Goal: Task Accomplishment & Management: Use online tool/utility

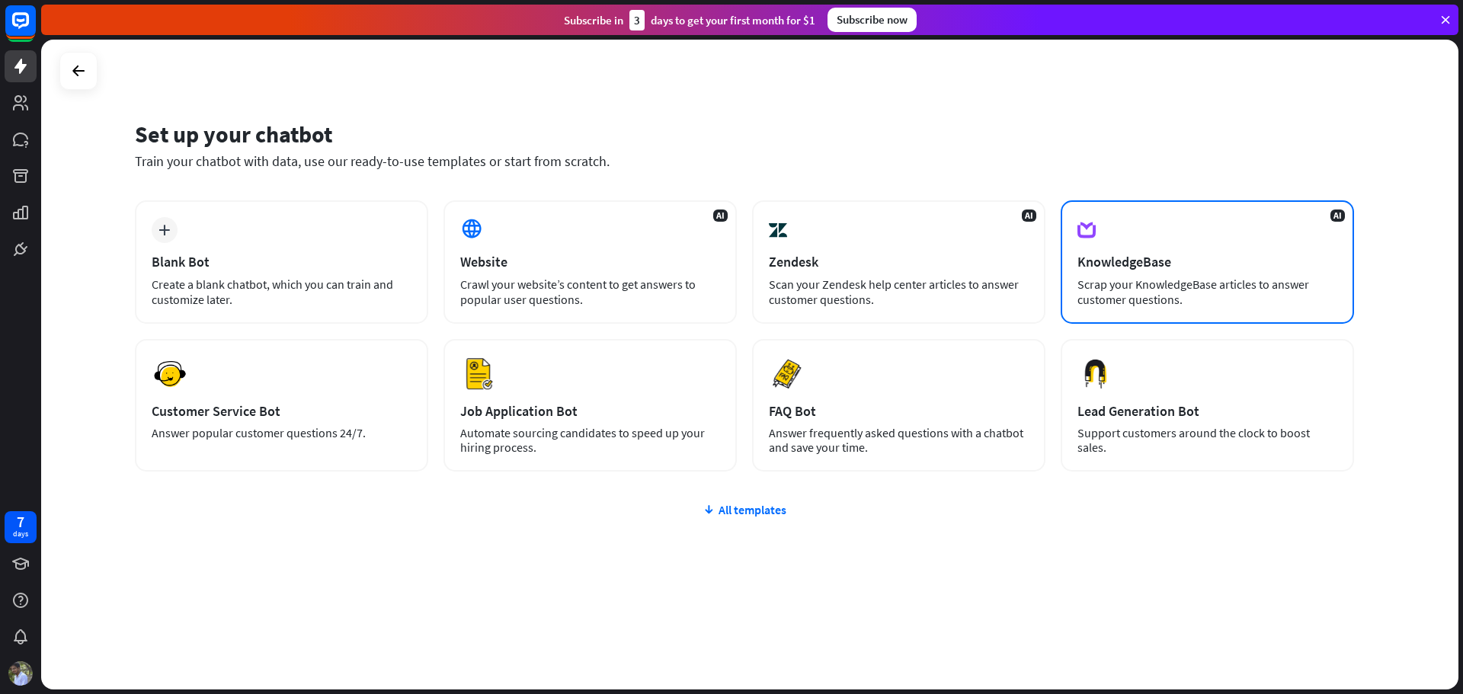
click at [1153, 278] on div "Scrap your KnowledgeBase articles to answer customer questions." at bounding box center [1207, 292] width 260 height 30
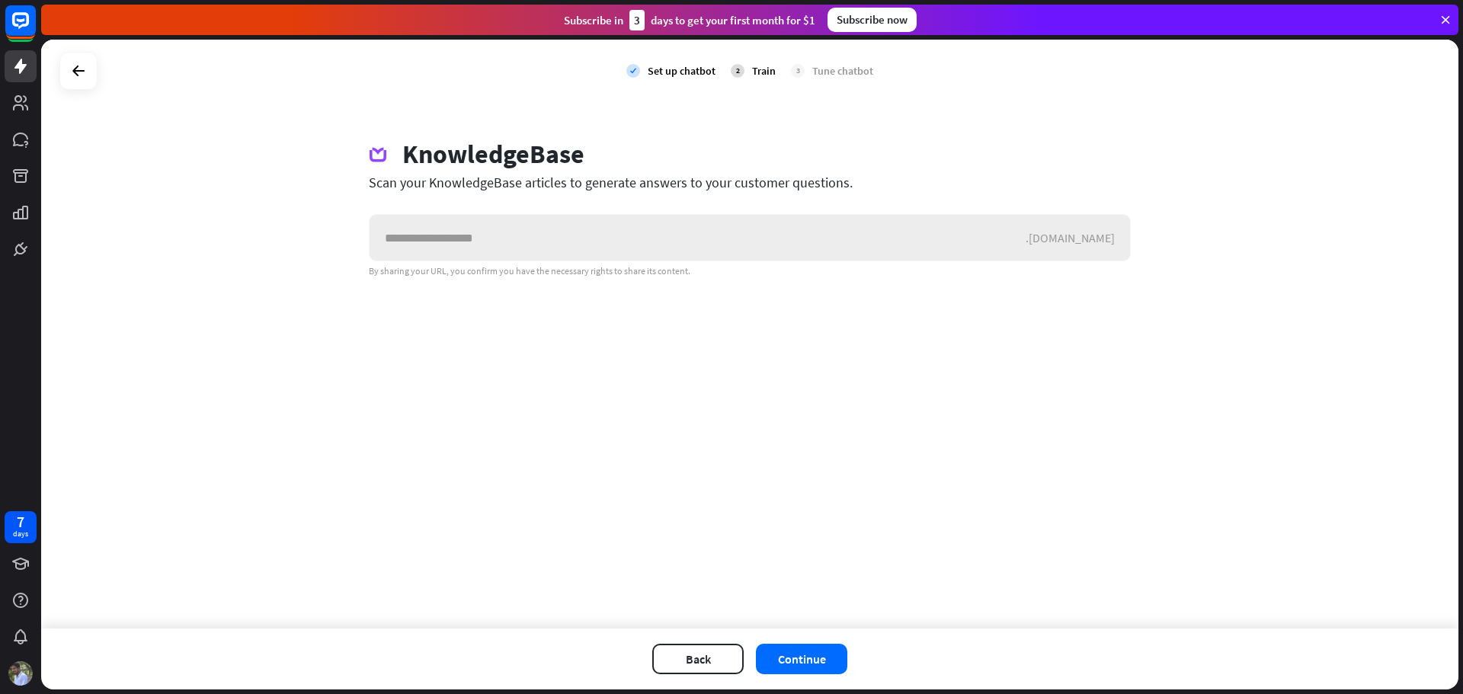
click at [457, 231] on input "text" at bounding box center [698, 238] width 656 height 46
drag, startPoint x: 362, startPoint y: 181, endPoint x: 855, endPoint y: 187, distance: 493.1
click at [855, 187] on div "KnowledgeBase Scan your KnowledgeBase articles to generate answers to your cust…" at bounding box center [750, 208] width 799 height 139
click at [76, 72] on icon at bounding box center [78, 71] width 18 height 18
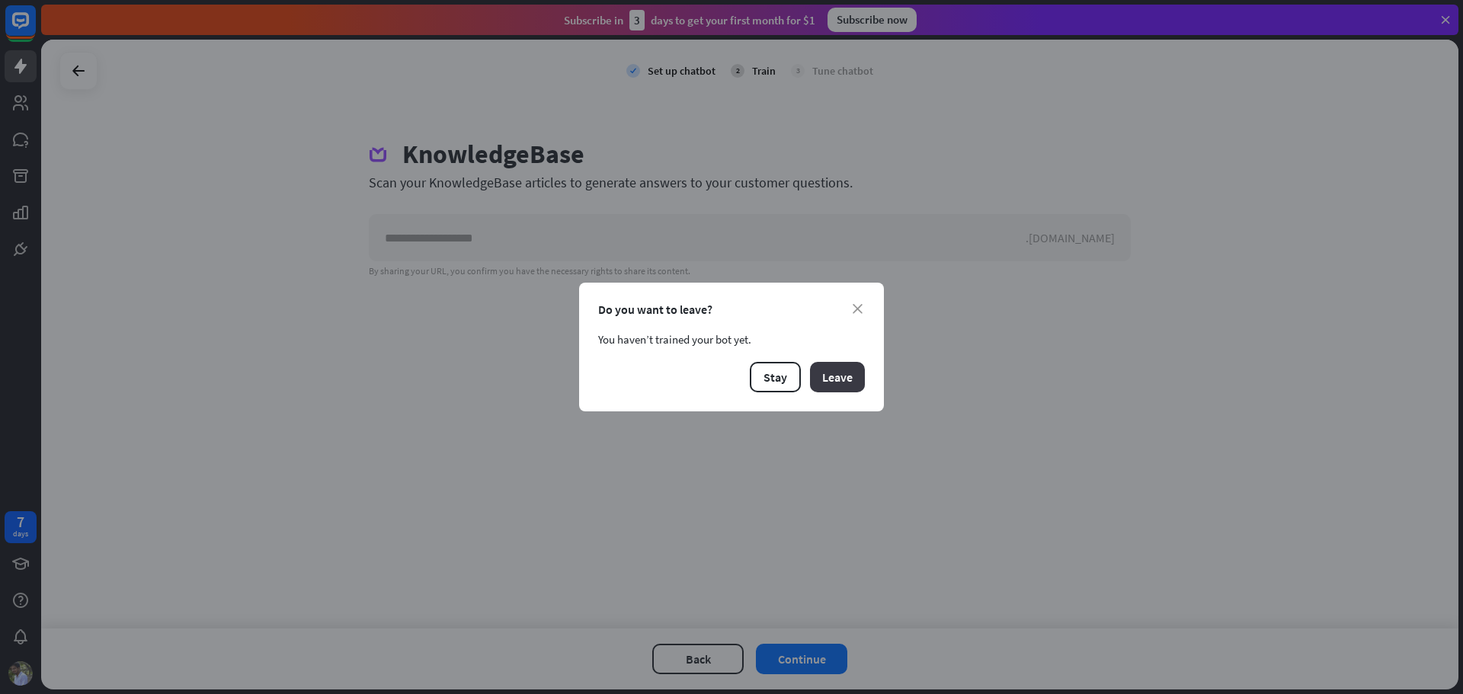
click at [841, 379] on button "Leave" at bounding box center [837, 377] width 55 height 30
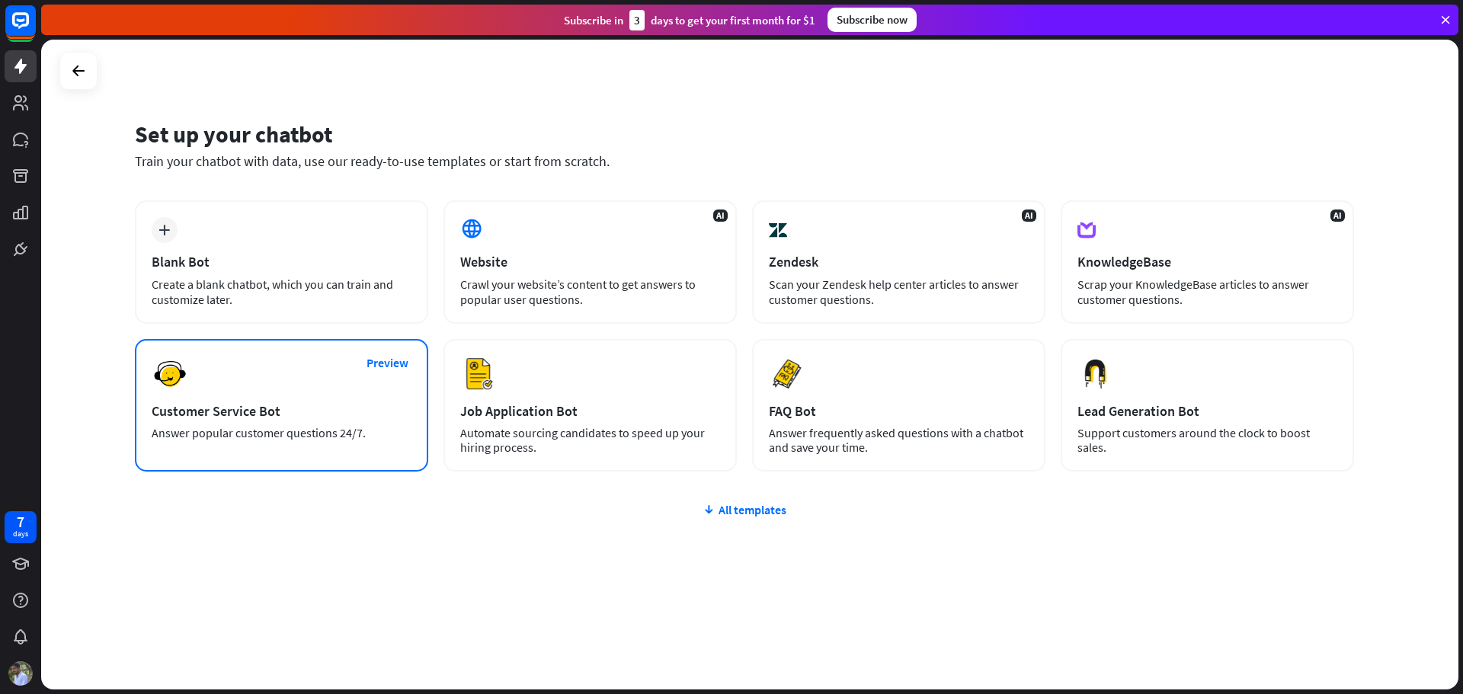
click at [269, 414] on div "Customer Service Bot" at bounding box center [282, 411] width 260 height 18
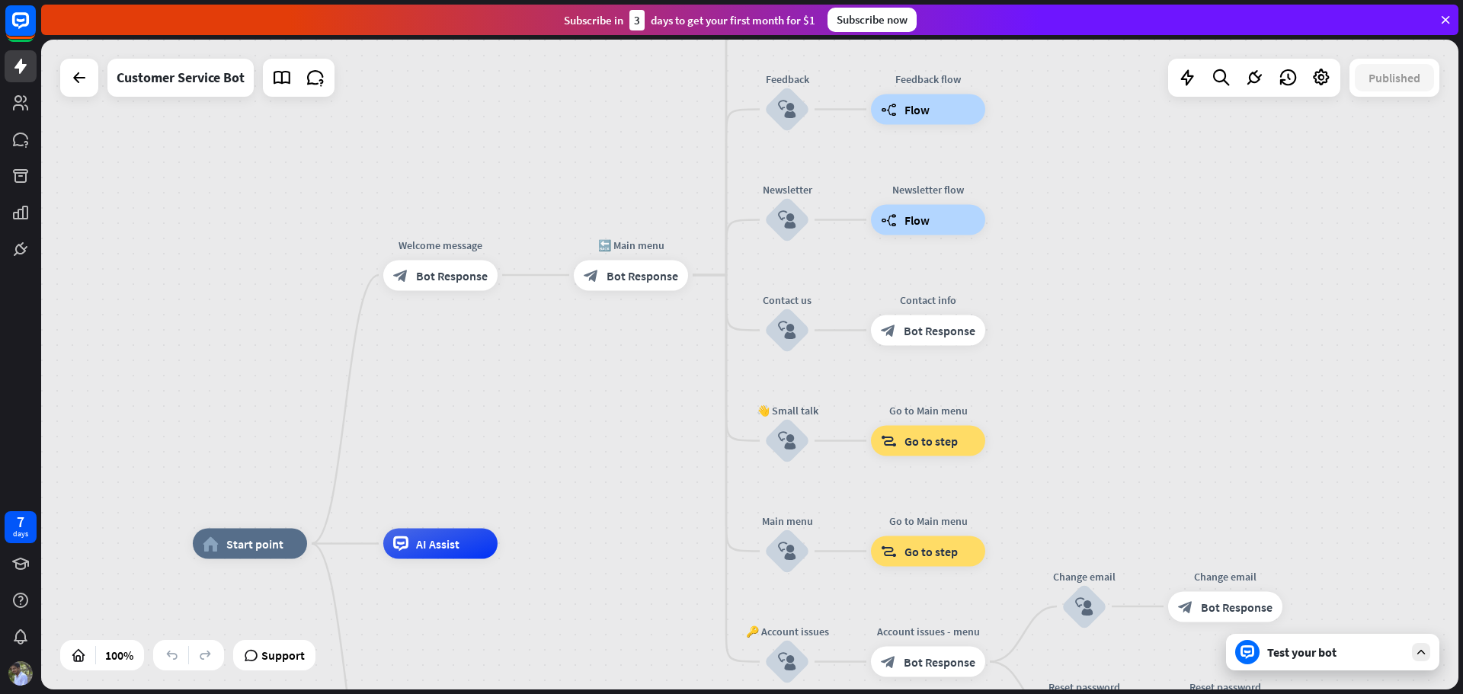
drag, startPoint x: 776, startPoint y: 411, endPoint x: 645, endPoint y: 590, distance: 222.4
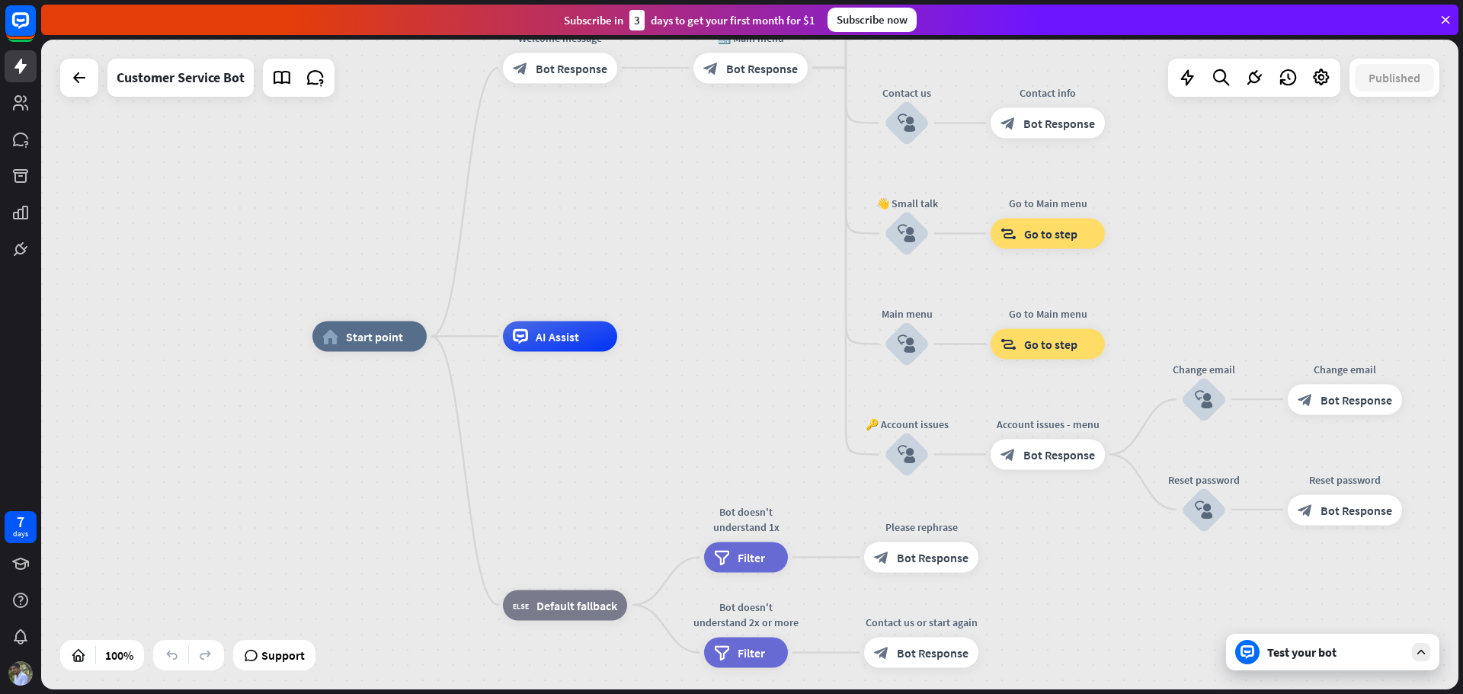
drag, startPoint x: 632, startPoint y: 475, endPoint x: 751, endPoint y: 267, distance: 239.3
click at [751, 267] on div "home_2 Start point Welcome message block_bot_response Bot Response 🔙 Main menu …" at bounding box center [749, 365] width 1417 height 650
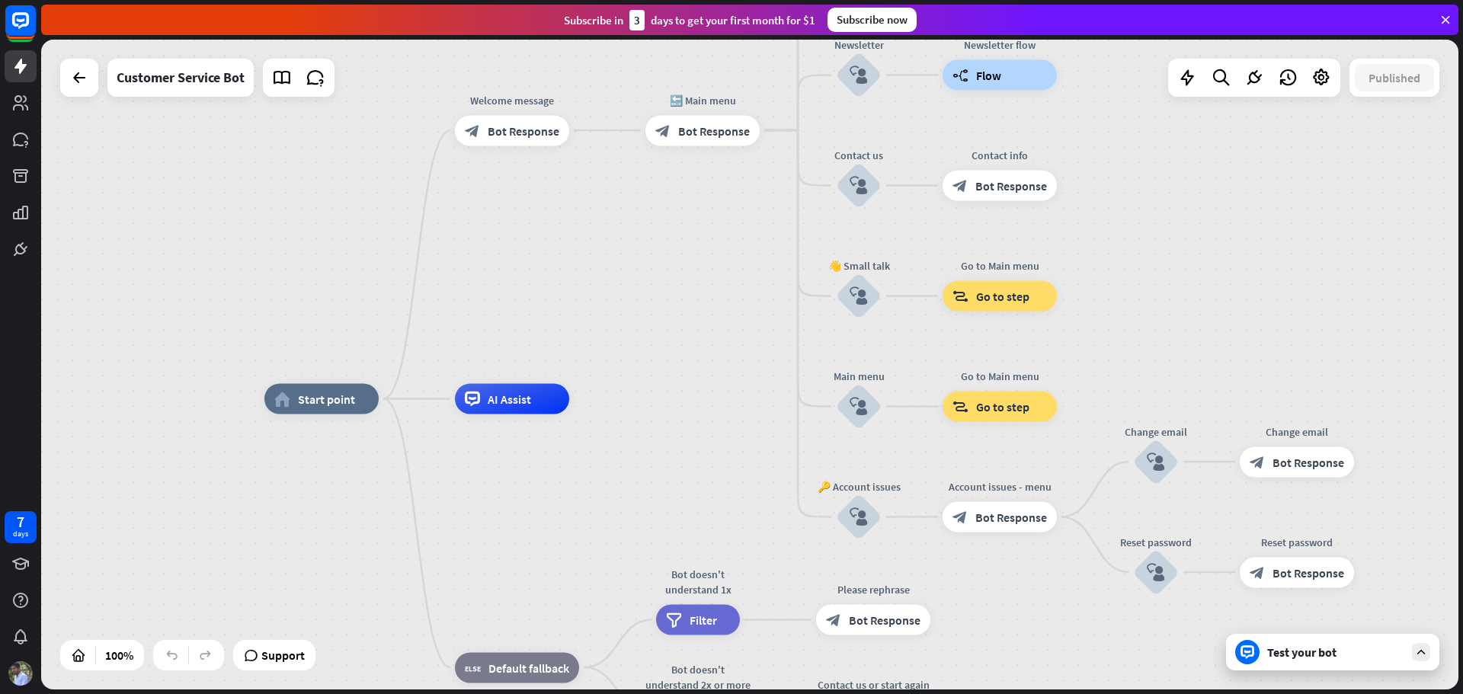
drag, startPoint x: 735, startPoint y: 226, endPoint x: 633, endPoint y: 375, distance: 180.3
click at [633, 375] on div "home_2 Start point Welcome message block_bot_response Bot Response 🔙 Main menu …" at bounding box center [749, 365] width 1417 height 650
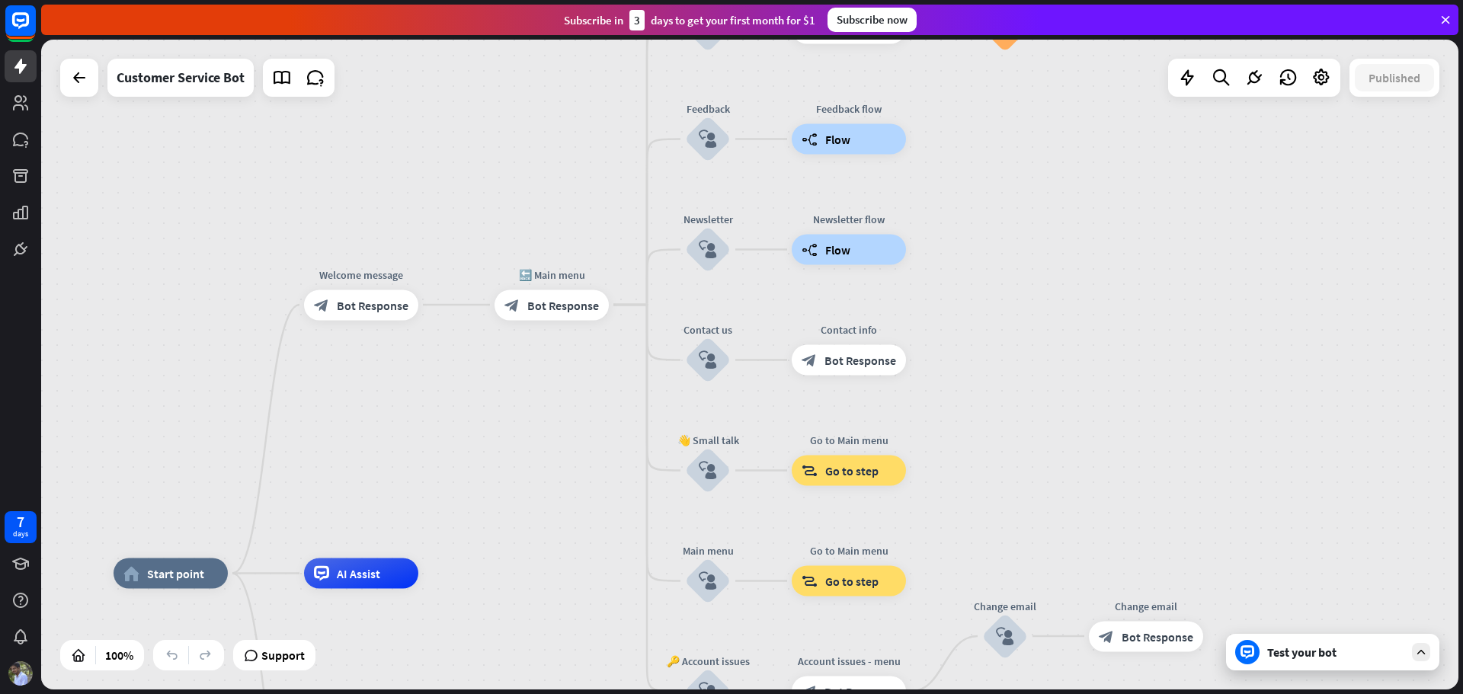
drag, startPoint x: 687, startPoint y: 307, endPoint x: 591, endPoint y: 395, distance: 131.1
click at [591, 395] on div "home_2 Start point Welcome message block_bot_response Bot Response 🔙 Main menu …" at bounding box center [749, 365] width 1417 height 650
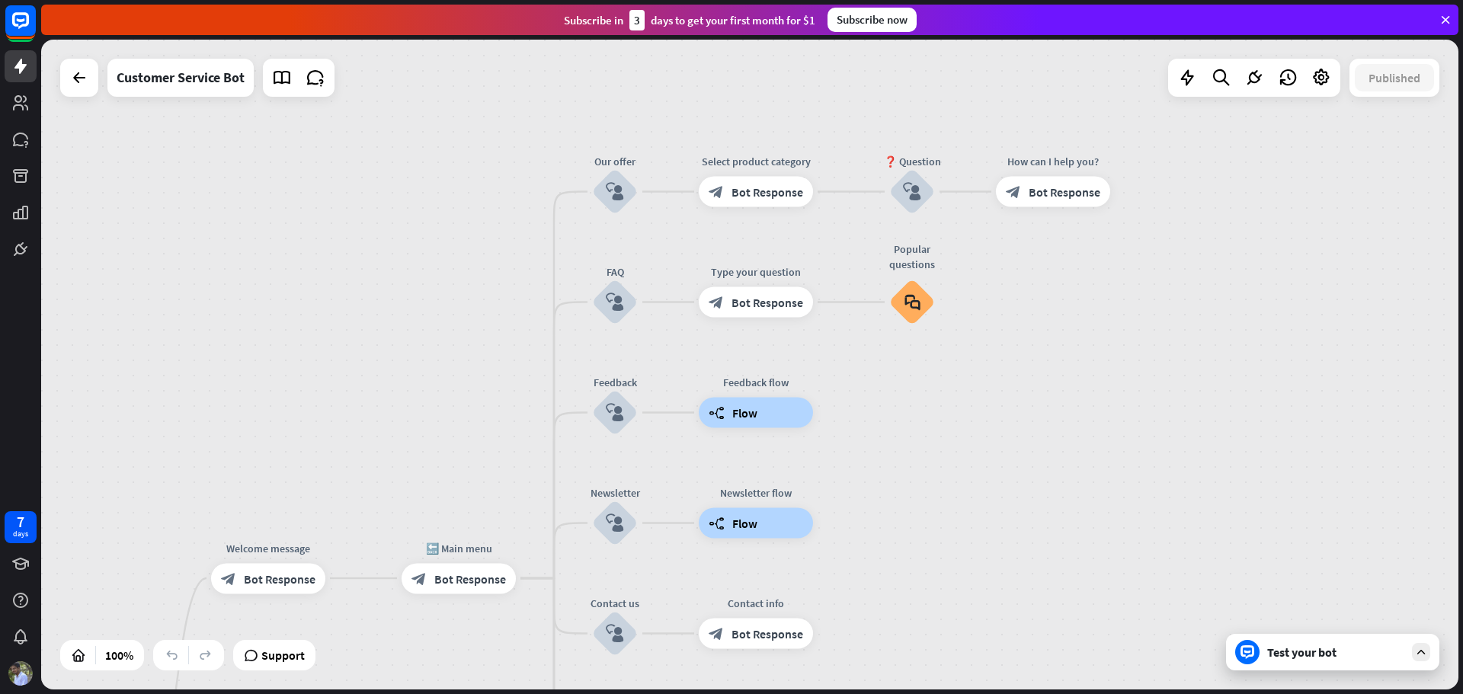
drag, startPoint x: 999, startPoint y: 470, endPoint x: 987, endPoint y: 514, distance: 45.1
click at [987, 514] on div "home_2 Start point Welcome message block_bot_response Bot Response 🔙 Main menu …" at bounding box center [749, 365] width 1417 height 650
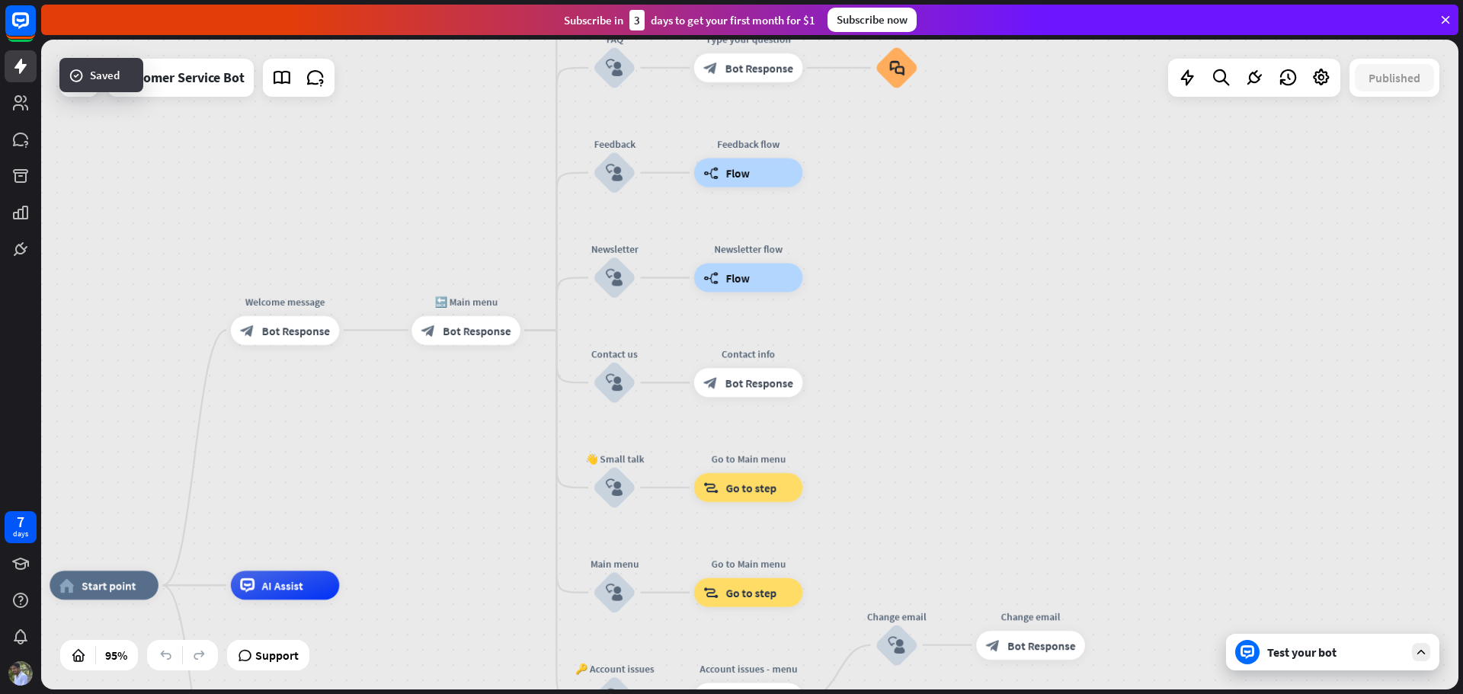
drag, startPoint x: 948, startPoint y: 493, endPoint x: 930, endPoint y: 243, distance: 250.6
click at [930, 243] on div "home_2 Start point Welcome message block_bot_response Bot Response 🔙 Main menu …" at bounding box center [749, 365] width 1417 height 650
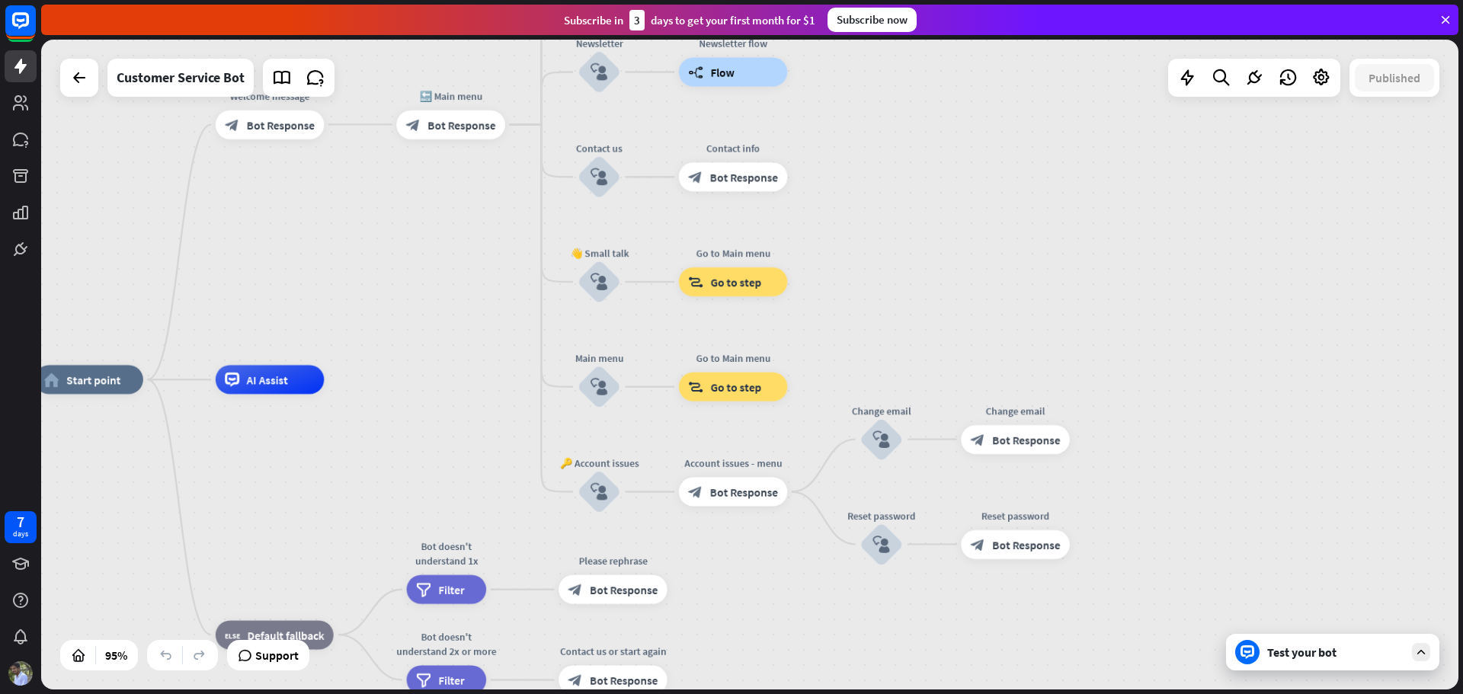
drag, startPoint x: 956, startPoint y: 497, endPoint x: 942, endPoint y: 264, distance: 232.9
click at [942, 264] on div "home_2 Start point Welcome message block_bot_response Bot Response 🔙 Main menu …" at bounding box center [749, 365] width 1417 height 650
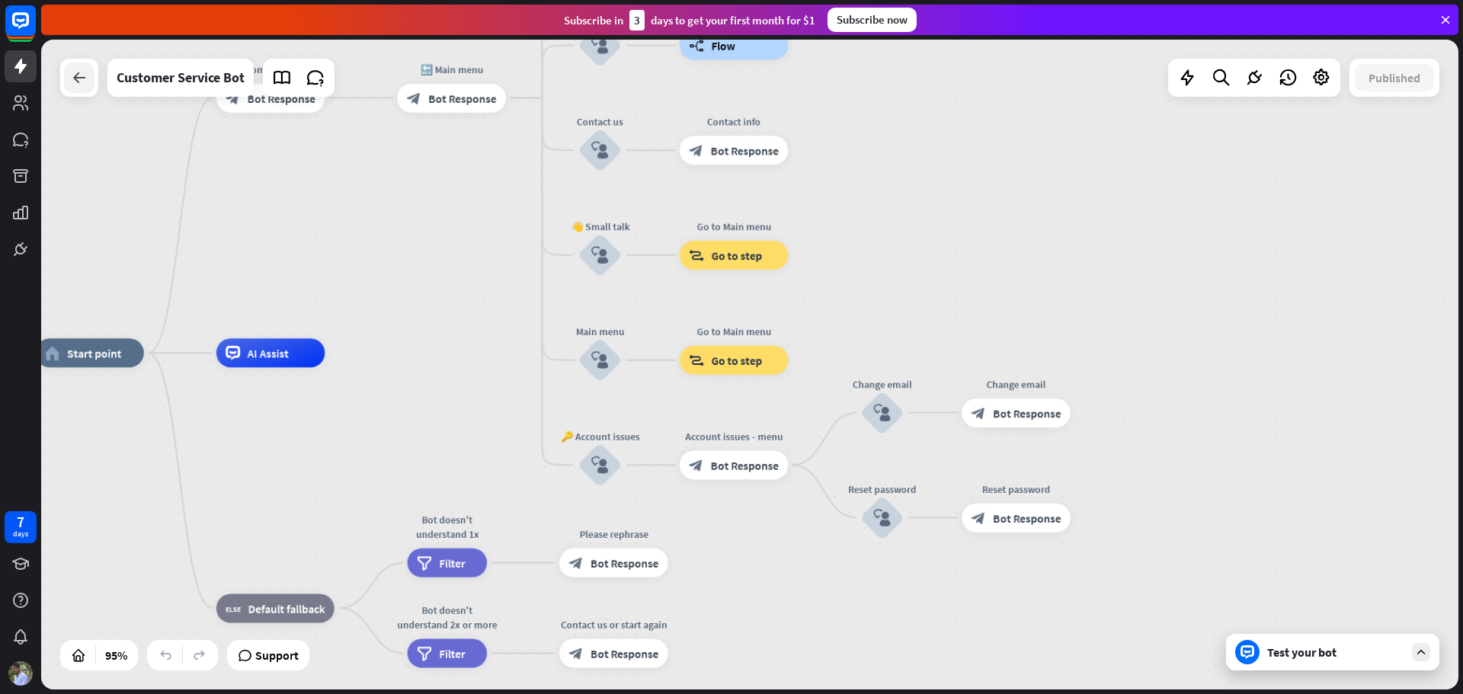
click at [80, 85] on icon at bounding box center [79, 78] width 18 height 18
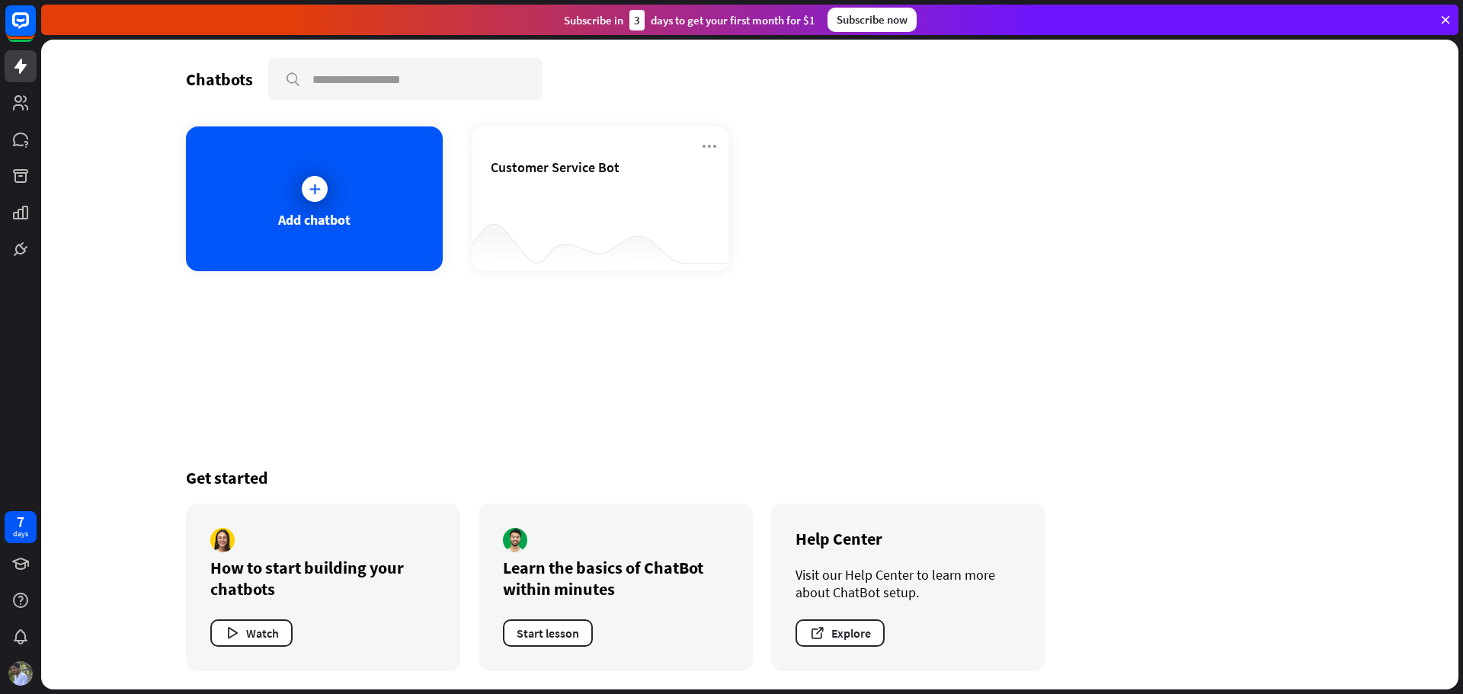
click at [1446, 20] on icon at bounding box center [1446, 20] width 14 height 14
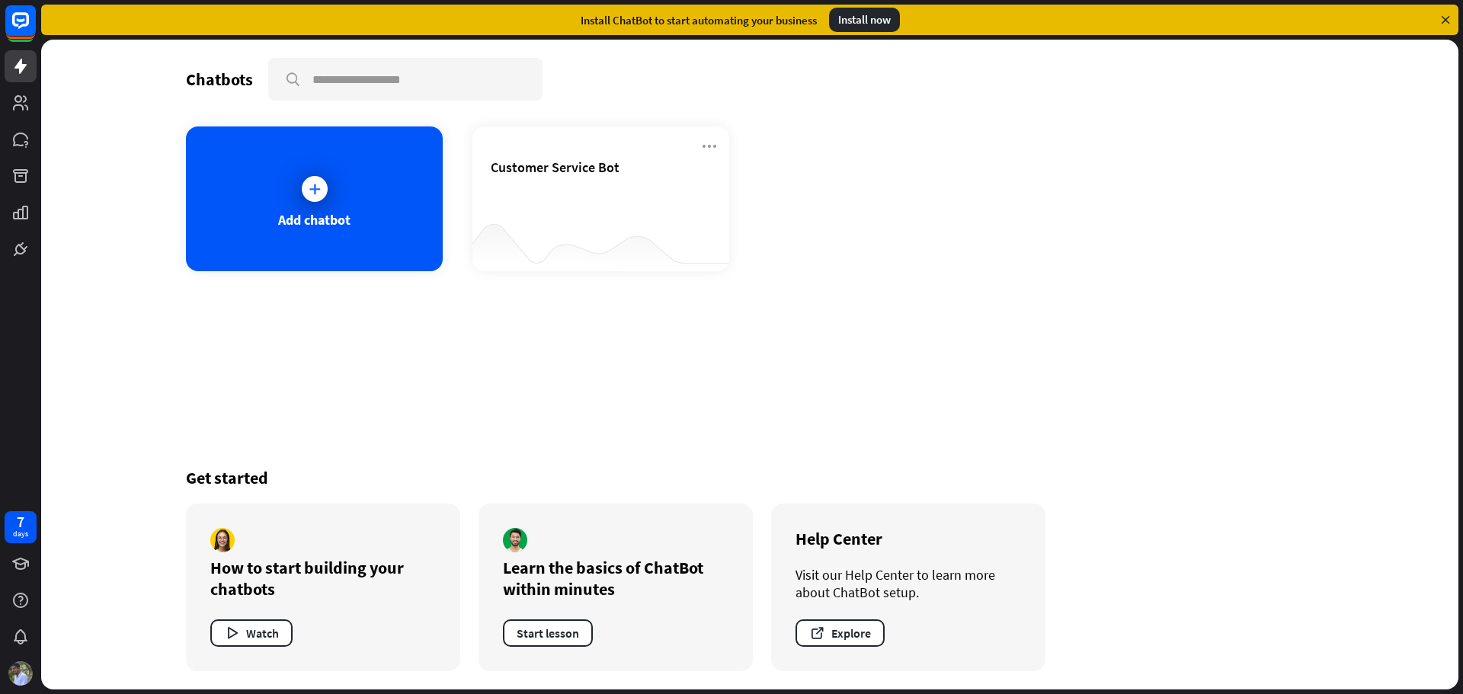
click at [1449, 21] on icon at bounding box center [1446, 20] width 14 height 14
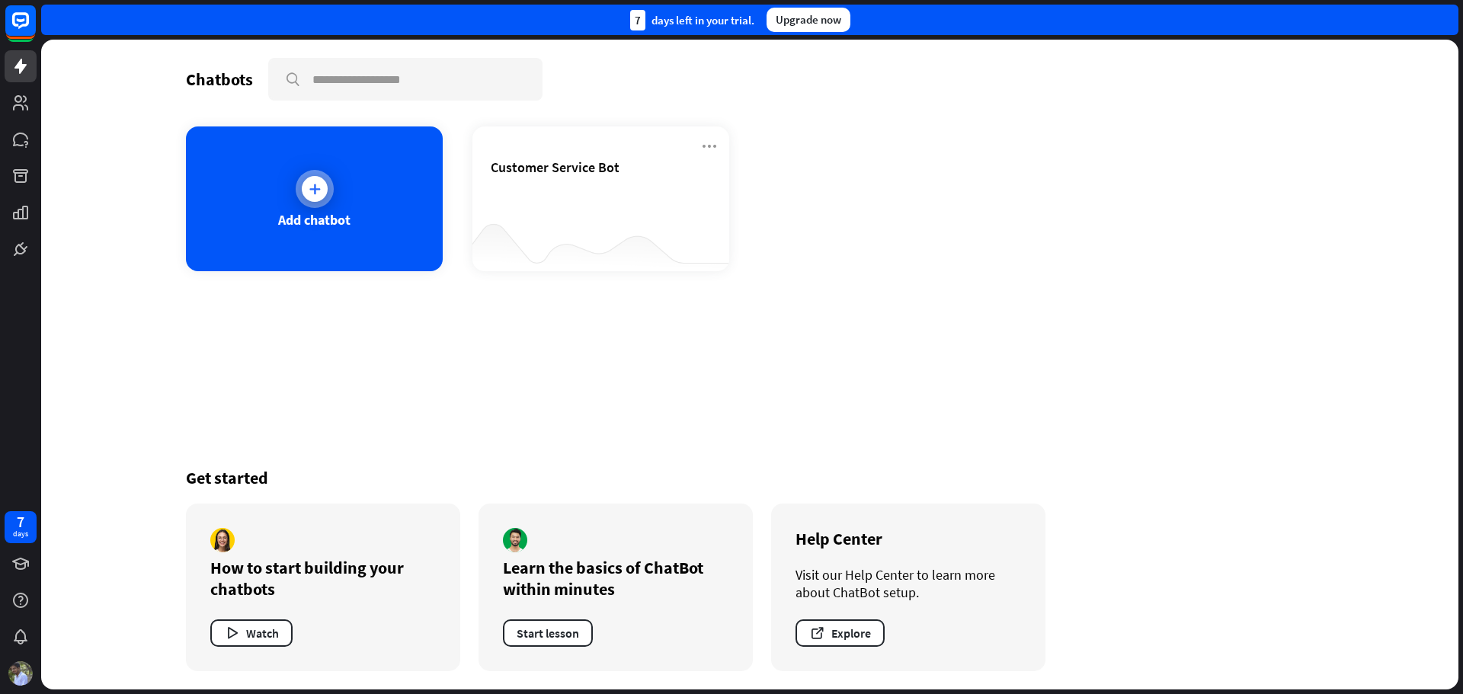
click at [326, 217] on div "Add chatbot" at bounding box center [314, 220] width 72 height 18
